Goal: Check status: Check status

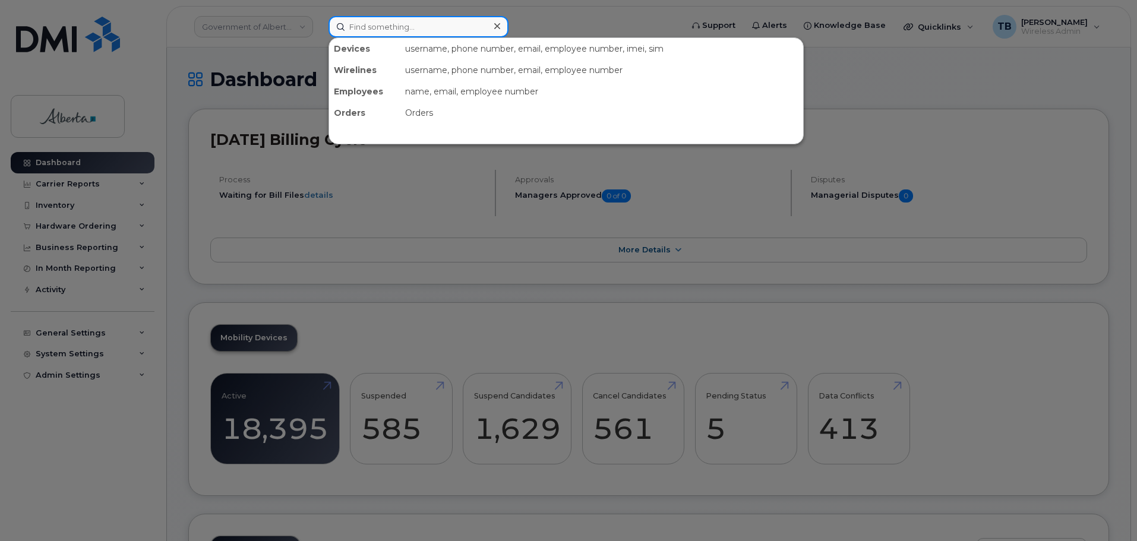
click at [366, 21] on input at bounding box center [419, 26] width 180 height 21
paste input "4035939644"
type input "4035939644"
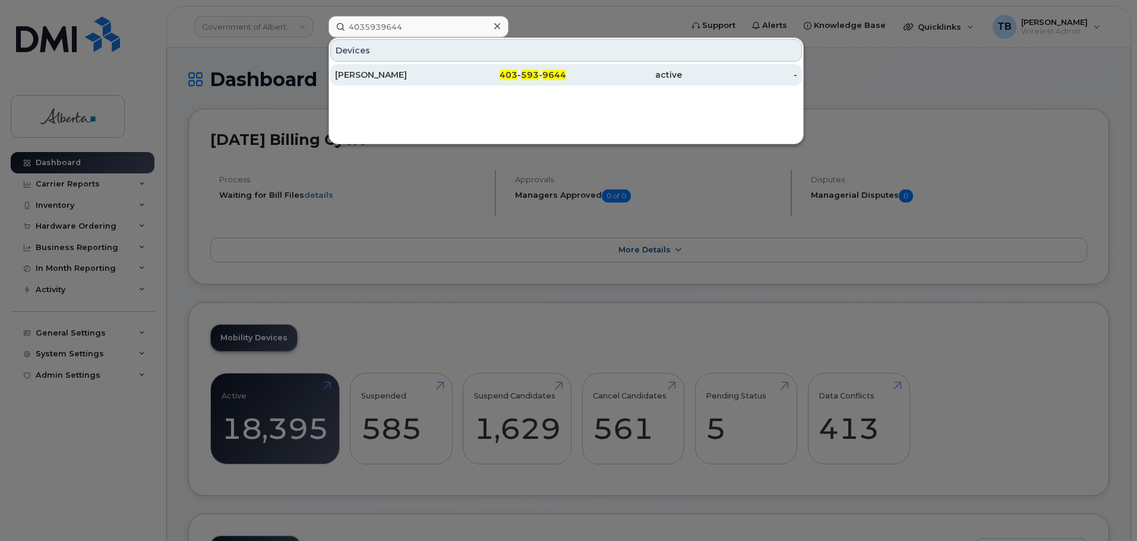
click at [451, 69] on div "[PERSON_NAME]" at bounding box center [509, 74] width 116 height 21
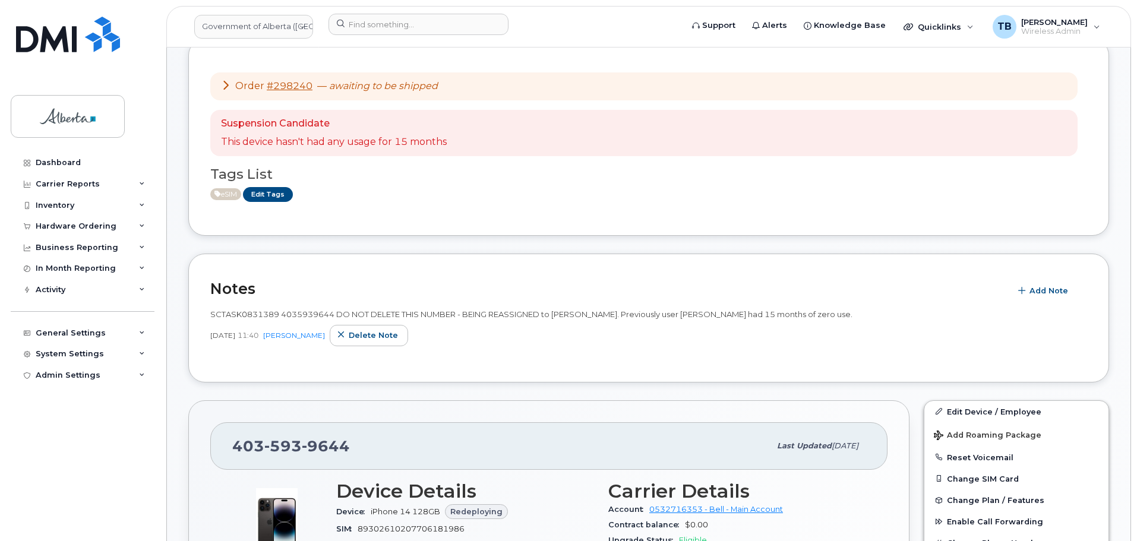
scroll to position [178, 0]
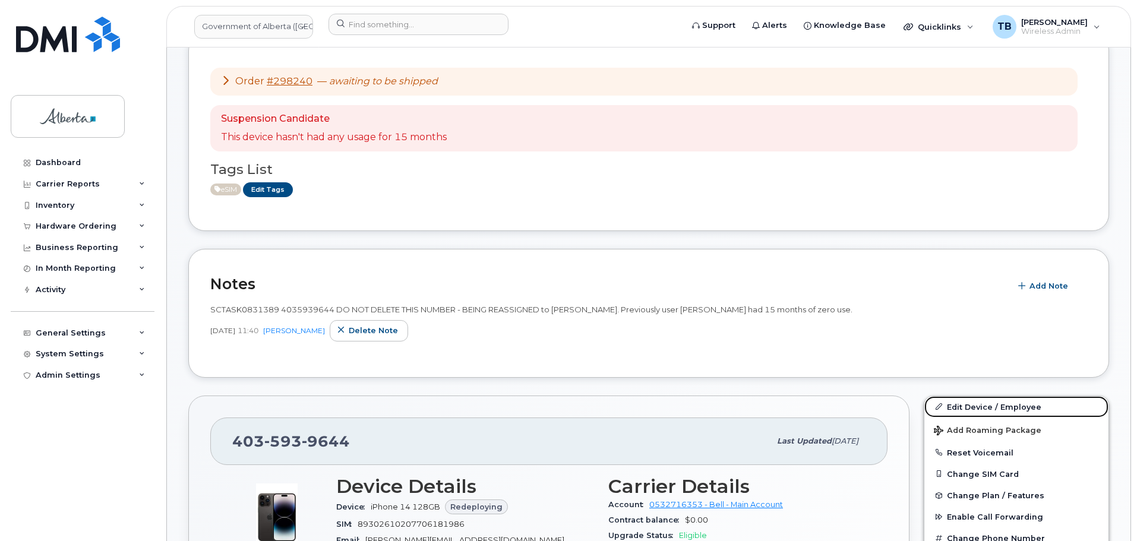
click at [962, 406] on link "Edit Device / Employee" at bounding box center [1016, 406] width 184 height 21
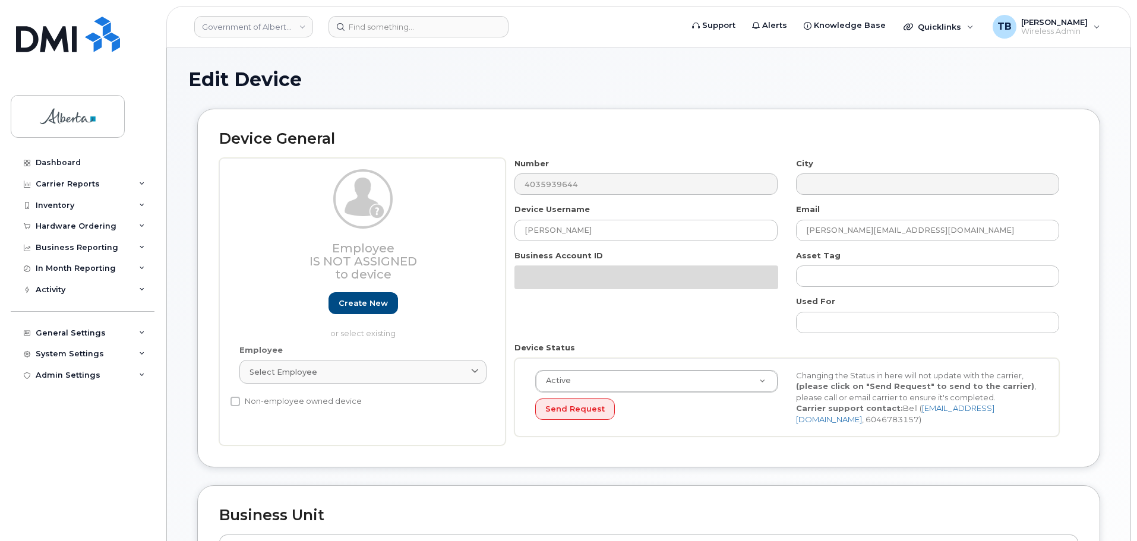
select select "4797682"
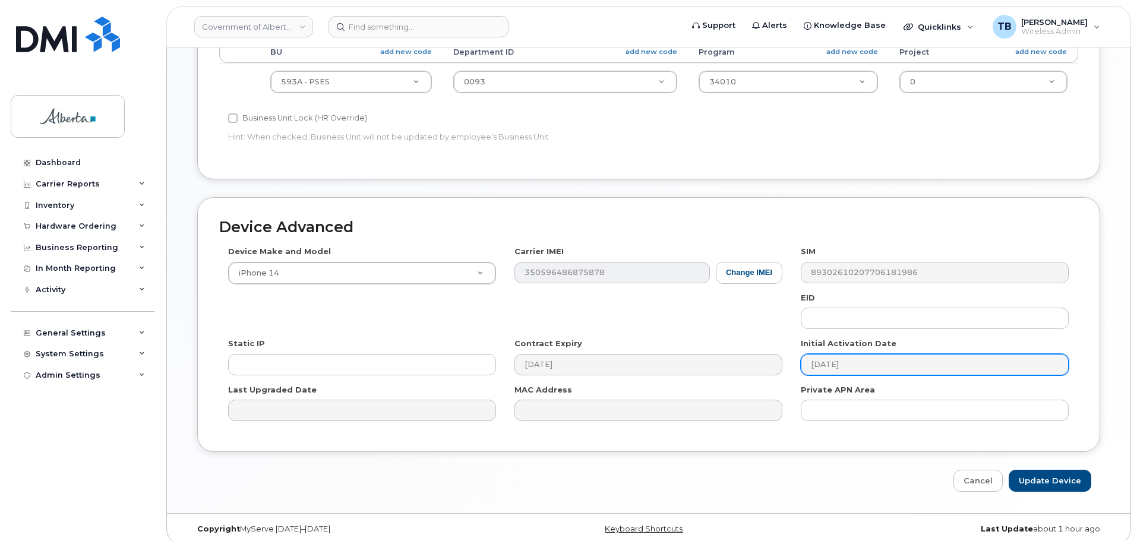
scroll to position [503, 0]
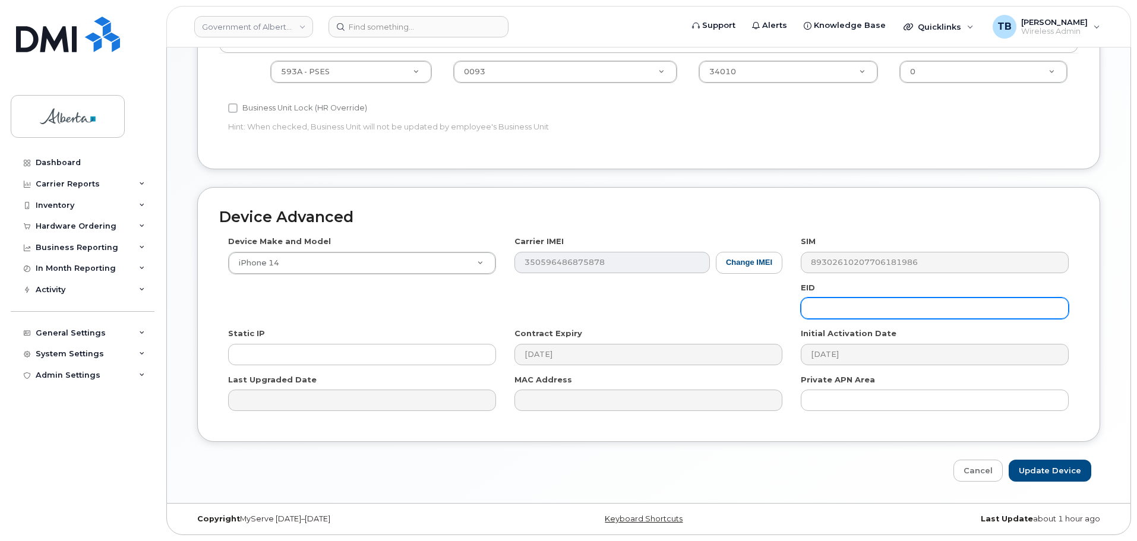
click at [836, 309] on input "text" at bounding box center [935, 308] width 268 height 21
paste input "89049032007208882600188959499537"
type input "89049032007208882600188959499537"
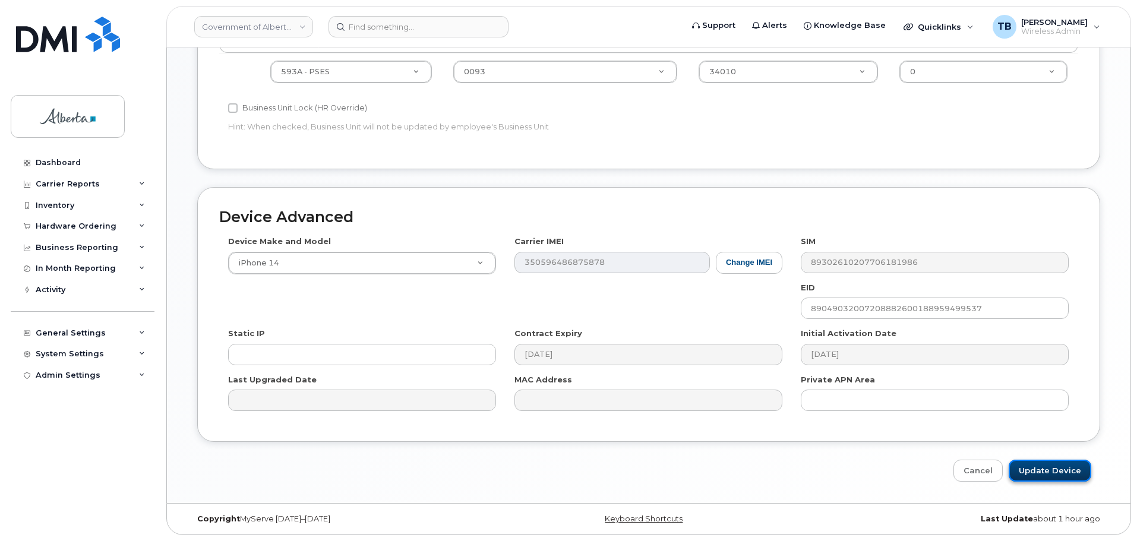
click at [1050, 468] on input "Update Device" at bounding box center [1050, 471] width 83 height 22
type input "Saving..."
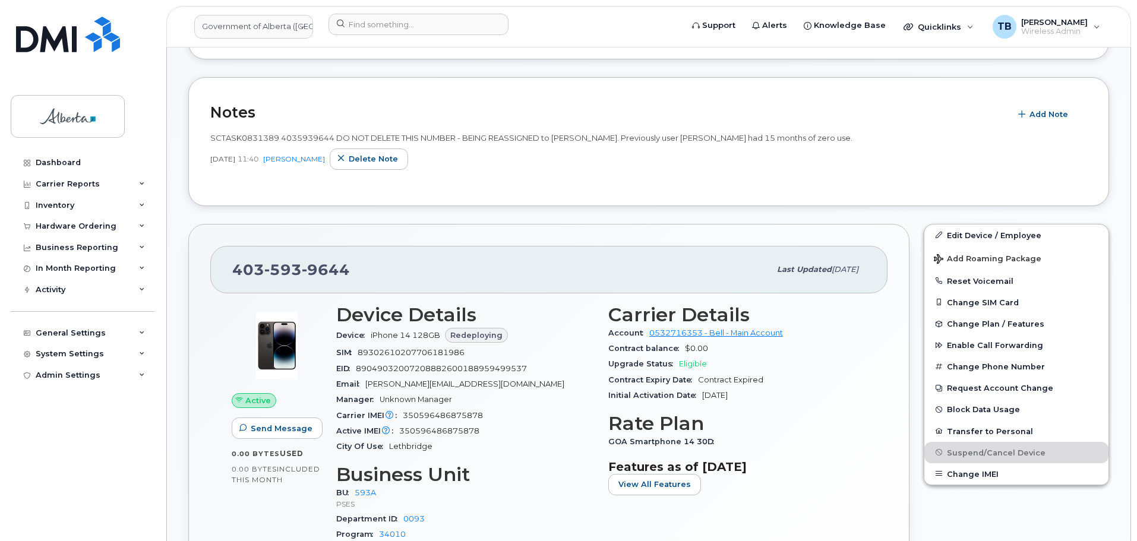
scroll to position [356, 0]
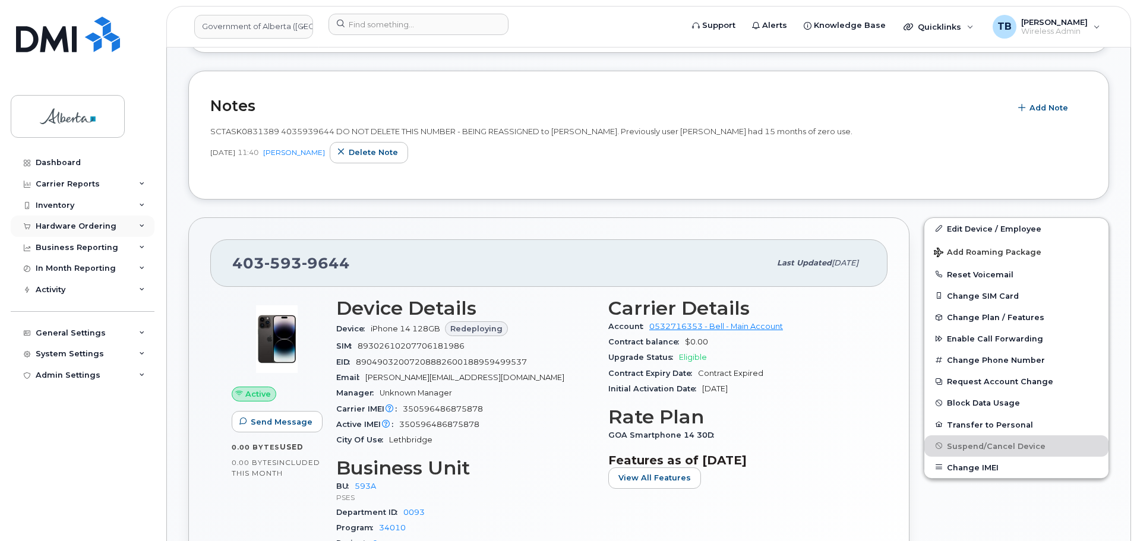
click at [43, 229] on div "Hardware Ordering" at bounding box center [76, 227] width 81 height 10
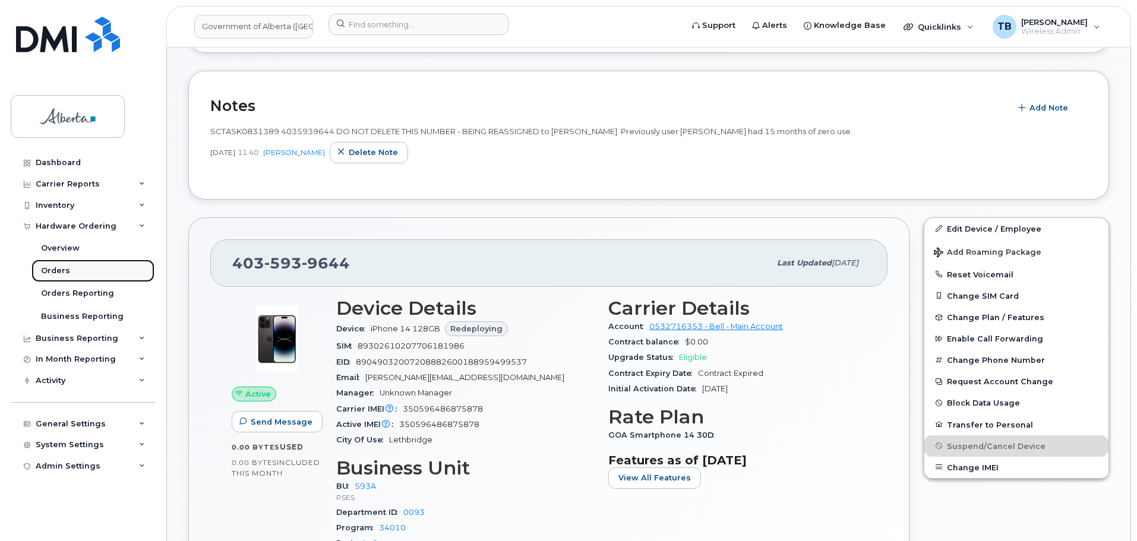
click at [53, 271] on div "Orders" at bounding box center [55, 271] width 29 height 11
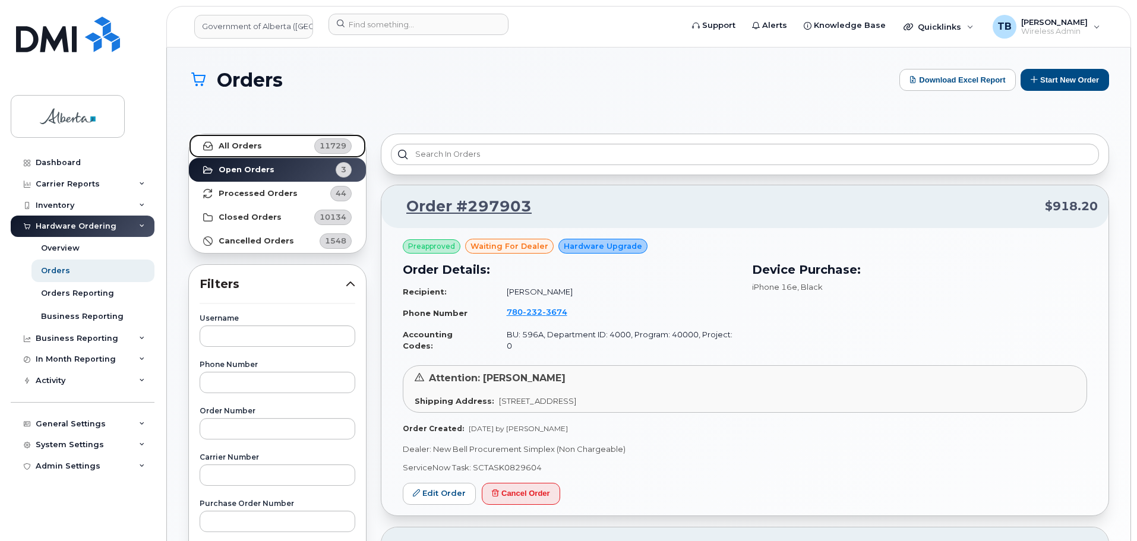
click at [258, 149] on strong "All Orders" at bounding box center [240, 146] width 43 height 10
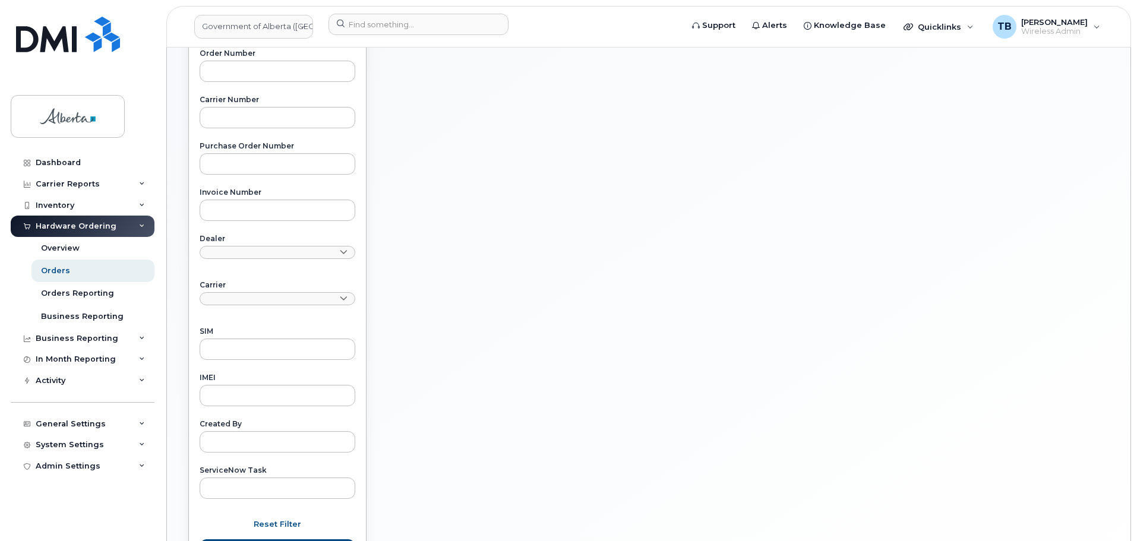
scroll to position [463, 0]
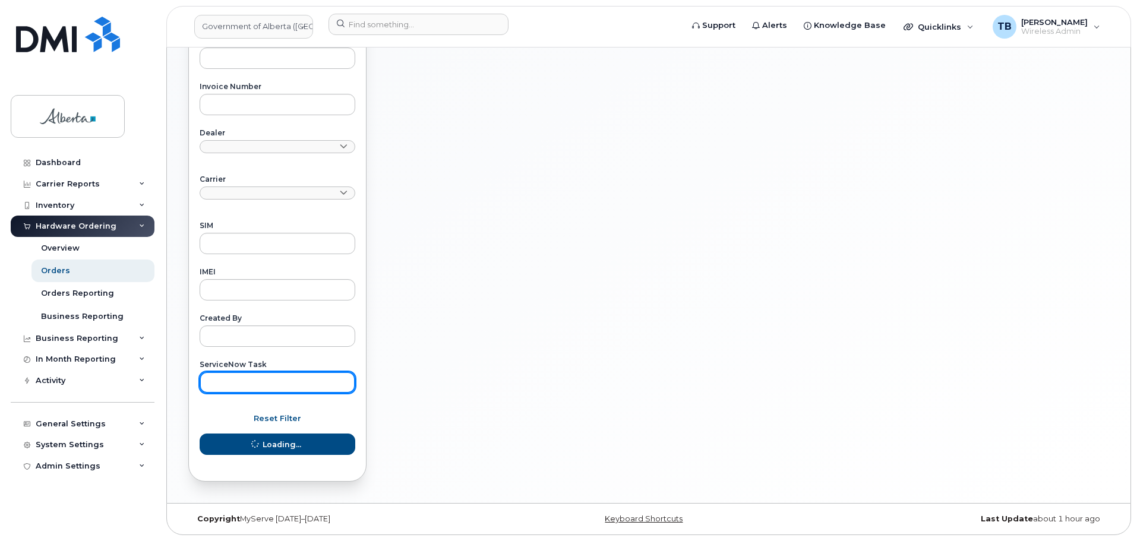
click at [244, 389] on input "text" at bounding box center [278, 382] width 156 height 21
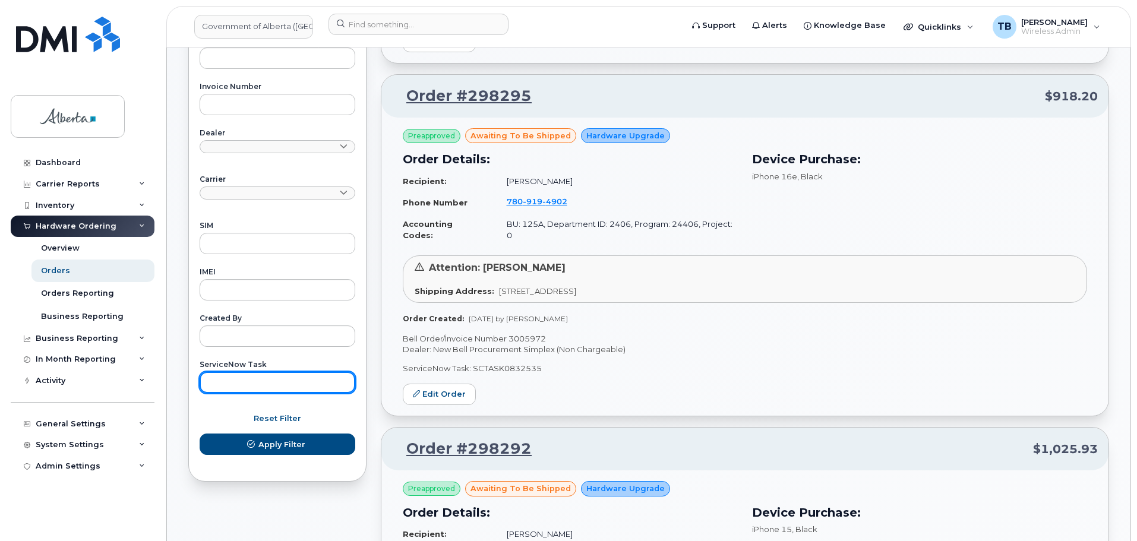
paste input "SCTASK0832200"
type input "SCTASK0832200"
click at [200, 434] on button "Apply Filter" at bounding box center [278, 444] width 156 height 21
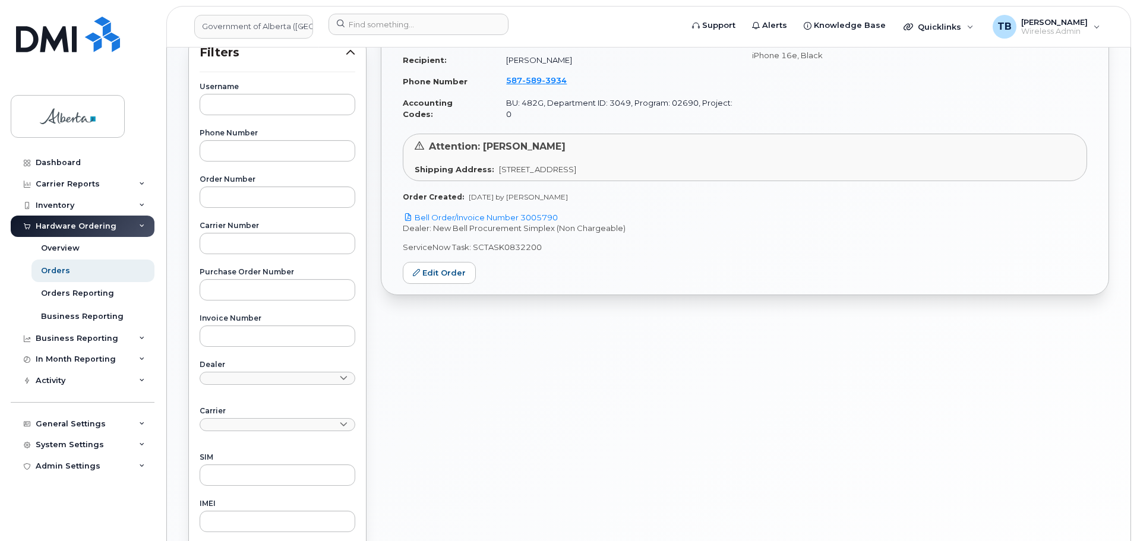
scroll to position [226, 0]
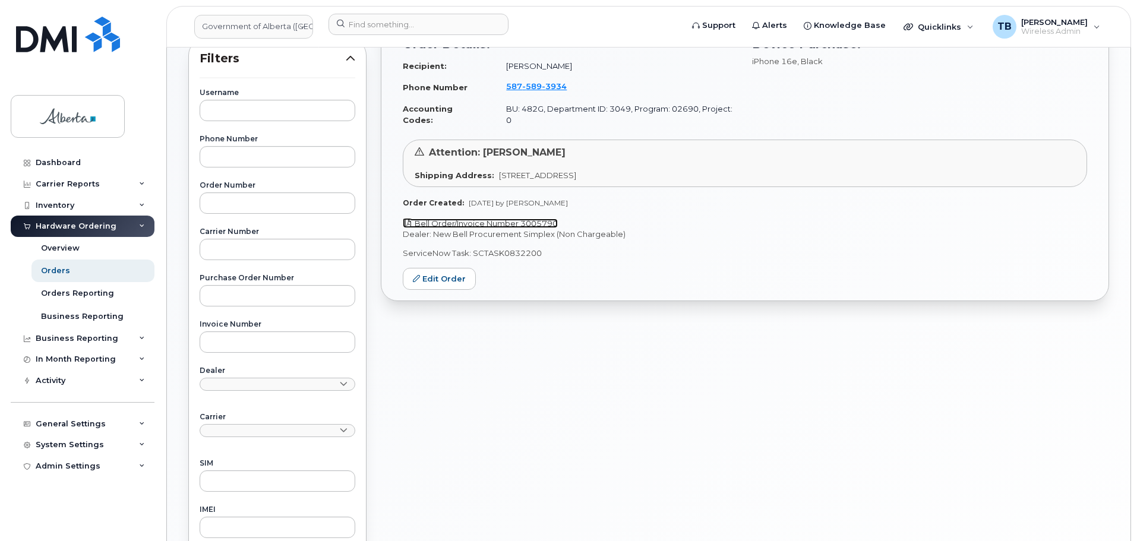
click at [502, 219] on link "Bell Order/Invoice Number 3005790" at bounding box center [480, 224] width 155 height 10
